Goal: Task Accomplishment & Management: Complete application form

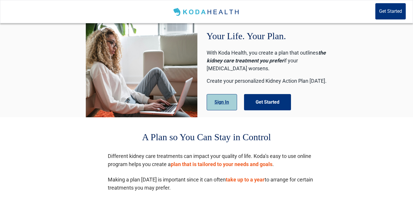
click at [222, 102] on button "Sign In" at bounding box center [222, 102] width 30 height 16
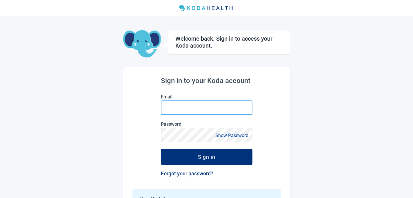
click at [200, 108] on input "Email" at bounding box center [207, 107] width 92 height 14
type input "[PERSON_NAME][EMAIL_ADDRESS][DOMAIN_NAME]"
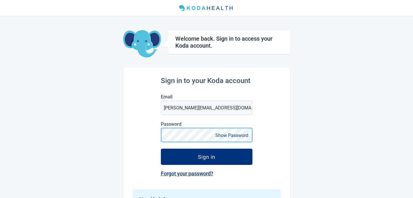
click at [161, 148] on button "Sign in" at bounding box center [207, 156] width 92 height 16
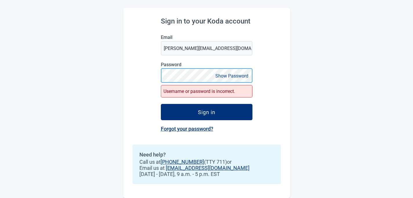
scroll to position [20, 0]
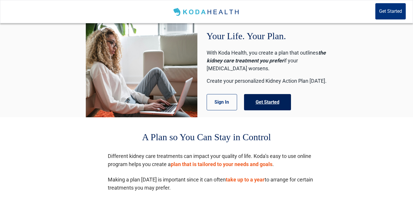
click at [281, 102] on button "Get Started" at bounding box center [267, 102] width 47 height 16
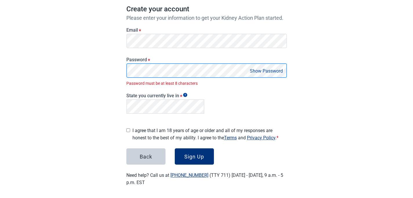
scroll to position [51, 0]
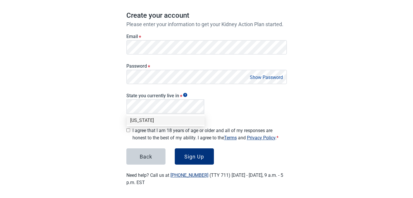
click at [183, 123] on div "[US_STATE]" at bounding box center [165, 120] width 71 height 6
click at [129, 129] on input "I agree that I am 18 years of age or older and all of my responses are honest t…" at bounding box center [128, 130] width 4 height 4
checkbox input "true"
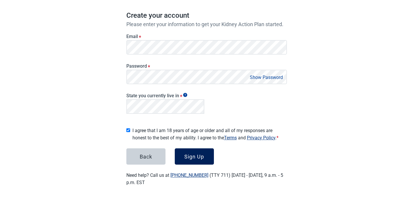
click at [198, 157] on button "Sign Up" at bounding box center [194, 156] width 39 height 16
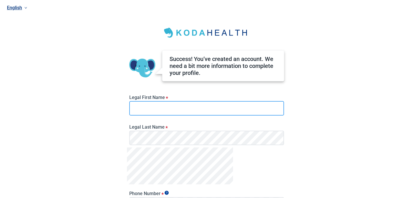
click at [266, 103] on input "Legal First Name *" at bounding box center [206, 108] width 155 height 14
click at [264, 103] on input "Legal First Name *" at bounding box center [206, 108] width 155 height 14
type input "[PERSON_NAME]"
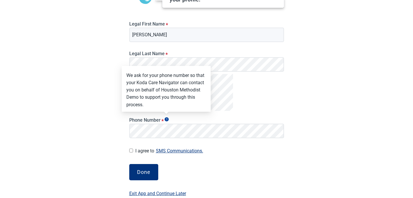
scroll to position [77, 0]
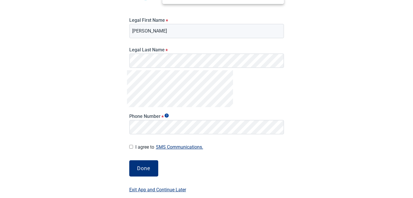
click at [129, 149] on div at bounding box center [131, 146] width 4 height 7
click at [131, 147] on input "I agree to SMS Communications." at bounding box center [131, 147] width 4 height 4
click at [130, 146] on input "I agree to SMS Communications." at bounding box center [131, 147] width 4 height 4
checkbox input "false"
click at [146, 170] on div "Done" at bounding box center [143, 168] width 13 height 6
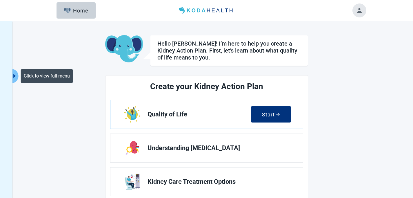
click at [13, 75] on icon "caret-right" at bounding box center [15, 76] width 6 height 6
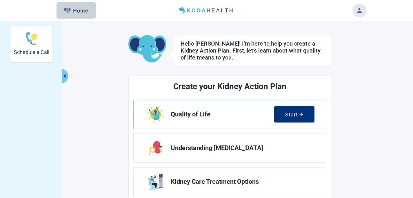
click at [74, 92] on div "Schedule a Call Hello [PERSON_NAME]! I’m here to help you create a Kidney Actio…" at bounding box center [206, 151] width 319 height 251
click at [63, 77] on icon "caret-left" at bounding box center [65, 76] width 6 height 6
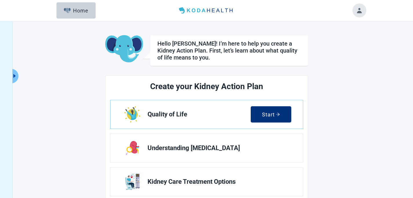
click at [359, 9] on button "Toggle account menu" at bounding box center [360, 10] width 14 height 14
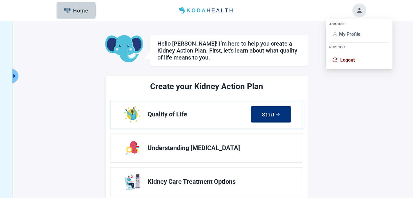
click at [355, 35] on span "My Profile" at bounding box center [349, 34] width 21 height 6
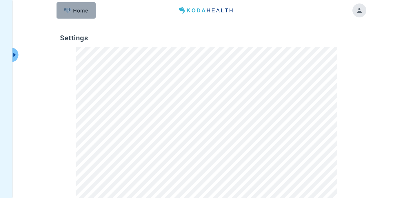
click at [88, 13] on div "Home" at bounding box center [76, 11] width 25 height 6
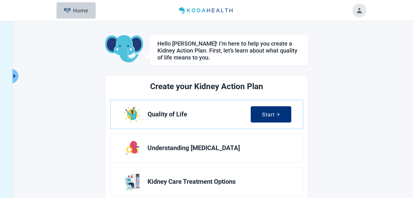
click at [362, 12] on button "Toggle account menu" at bounding box center [360, 10] width 14 height 14
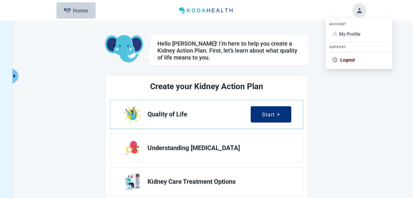
click at [364, 37] on span "My Profile" at bounding box center [359, 34] width 53 height 6
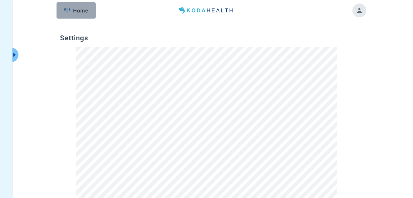
click at [70, 10] on img "button" at bounding box center [67, 10] width 7 height 5
